Goal: Book appointment/travel/reservation

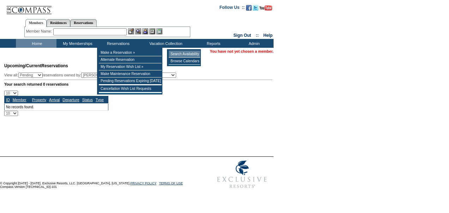
click at [175, 53] on td "Search Availability" at bounding box center [184, 53] width 31 height 7
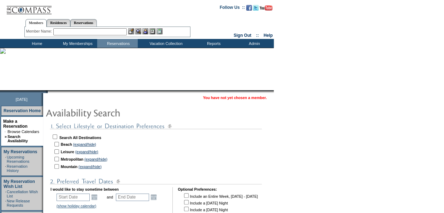
click at [59, 145] on input "checkbox" at bounding box center [56, 144] width 5 height 5
checkbox input "true"
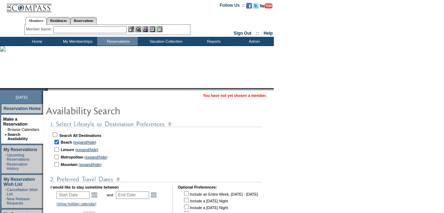
scroll to position [71, 0]
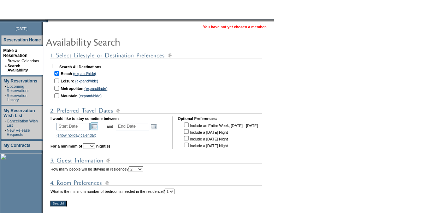
click at [96, 129] on link "Open the calendar popup." at bounding box center [94, 126] width 8 height 8
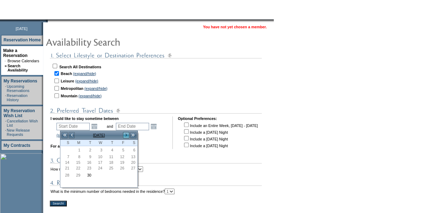
click at [126, 135] on link ">" at bounding box center [126, 134] width 7 height 7
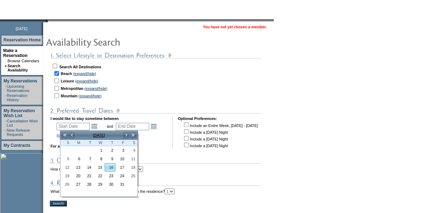
click at [112, 164] on link "16" at bounding box center [110, 167] width 10 height 8
type input "[DATE]"
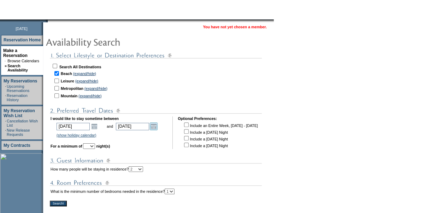
click at [157, 126] on link "Open the calendar popup." at bounding box center [154, 126] width 8 height 8
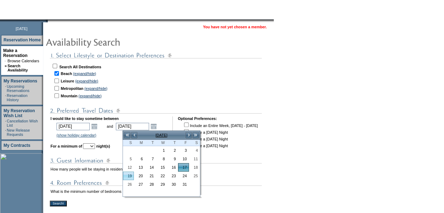
click at [132, 172] on link "19" at bounding box center [128, 176] width 10 height 8
type input "[DATE]"
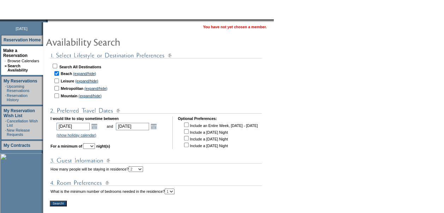
click at [95, 148] on select "1 2 3 4 5 6 7 8 9 10 11 12 13 14" at bounding box center [89, 146] width 12 height 6
select select "2"
click at [93, 144] on select "1 2 3 4 5 6 7 8 9 10 11 12 13 14" at bounding box center [89, 146] width 12 height 6
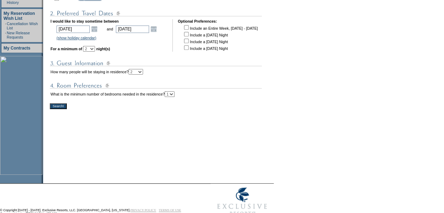
scroll to position [172, 0]
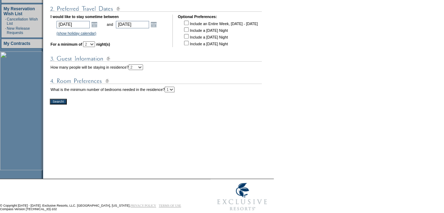
click at [66, 102] on input "Search!" at bounding box center [58, 102] width 17 height 6
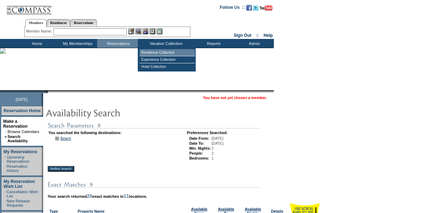
click at [161, 53] on td "Residence Collection" at bounding box center [166, 52] width 55 height 7
